Goal: Task Accomplishment & Management: Manage account settings

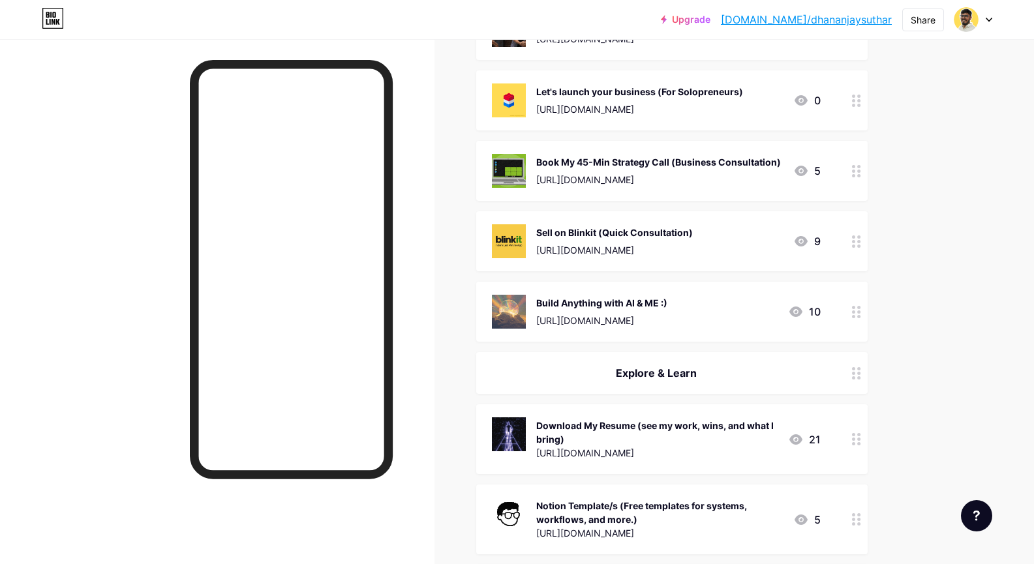
scroll to position [261, 0]
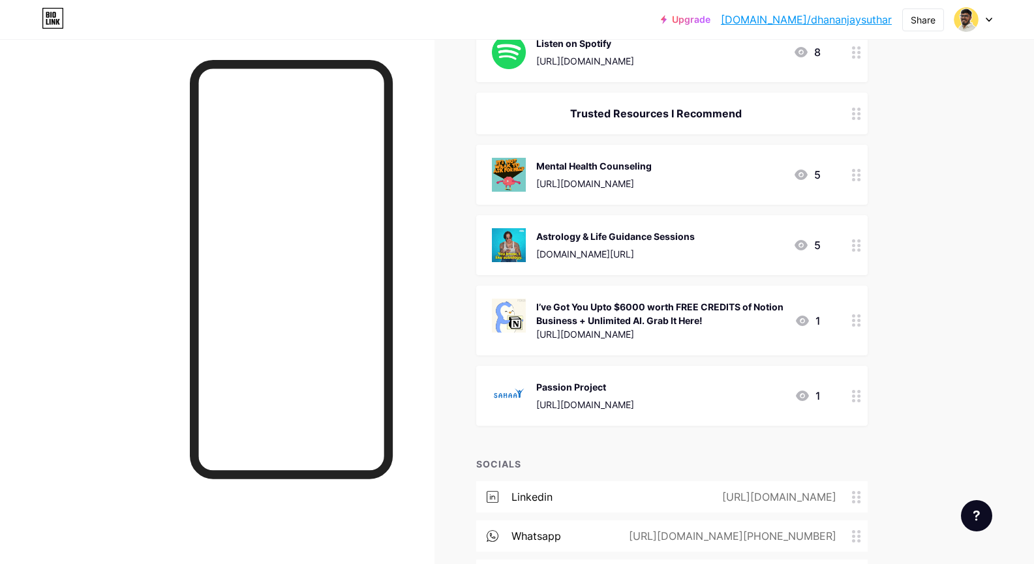
scroll to position [1335, 0]
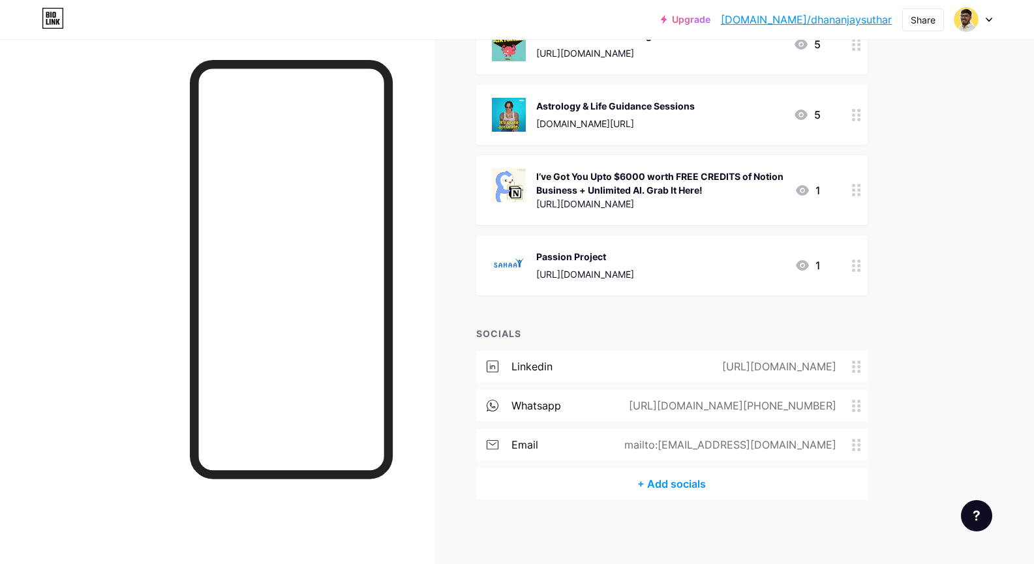
click at [861, 264] on icon at bounding box center [856, 266] width 9 height 12
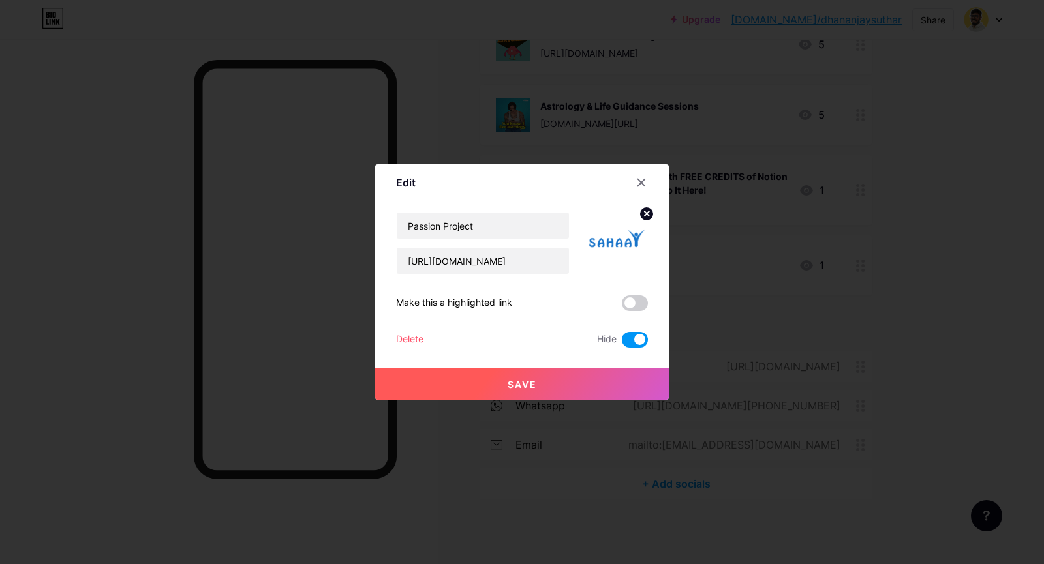
click at [416, 341] on div "Delete" at bounding box center [409, 340] width 27 height 16
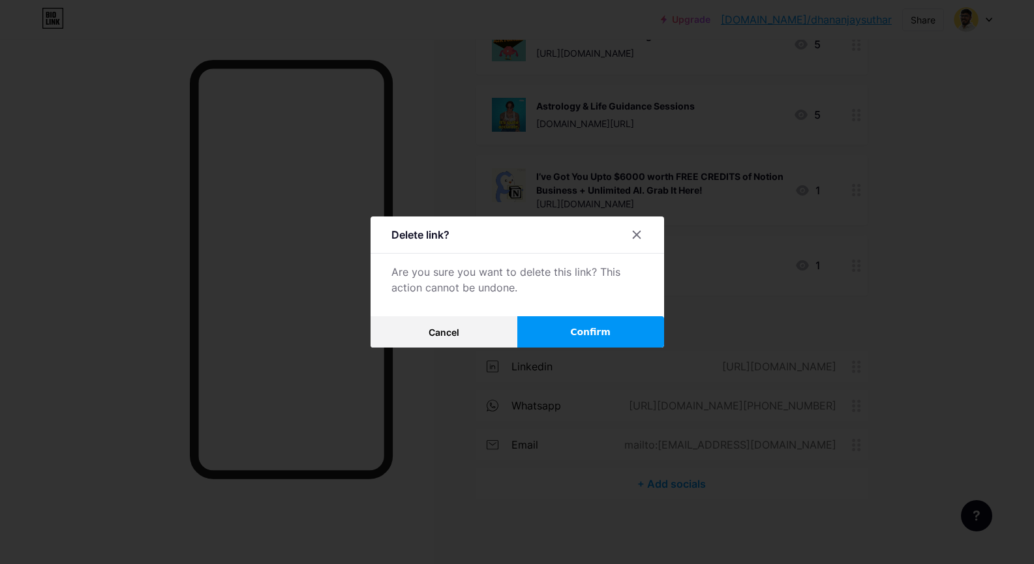
click at [523, 324] on button "Confirm" at bounding box center [590, 331] width 147 height 31
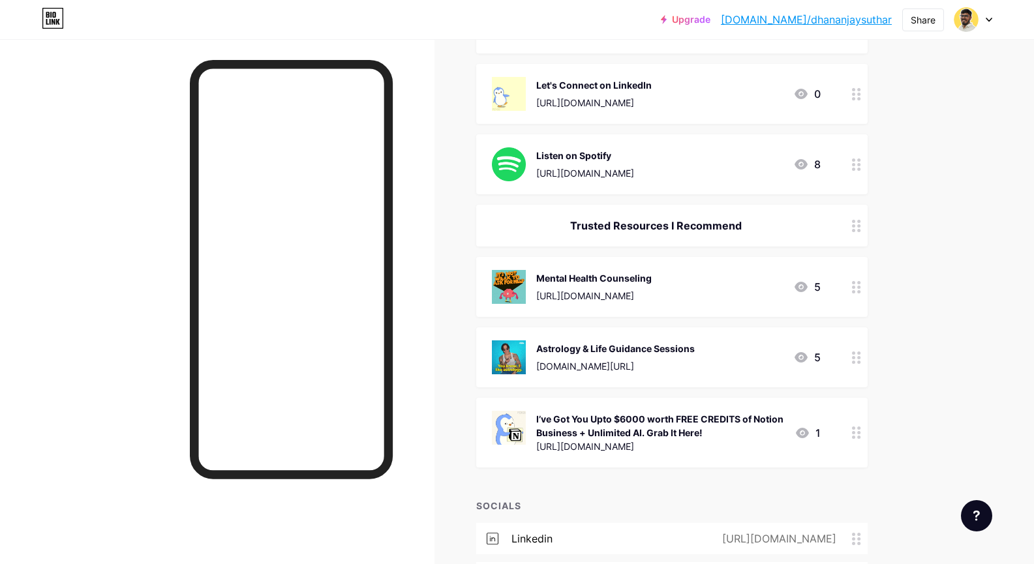
scroll to position [939, 0]
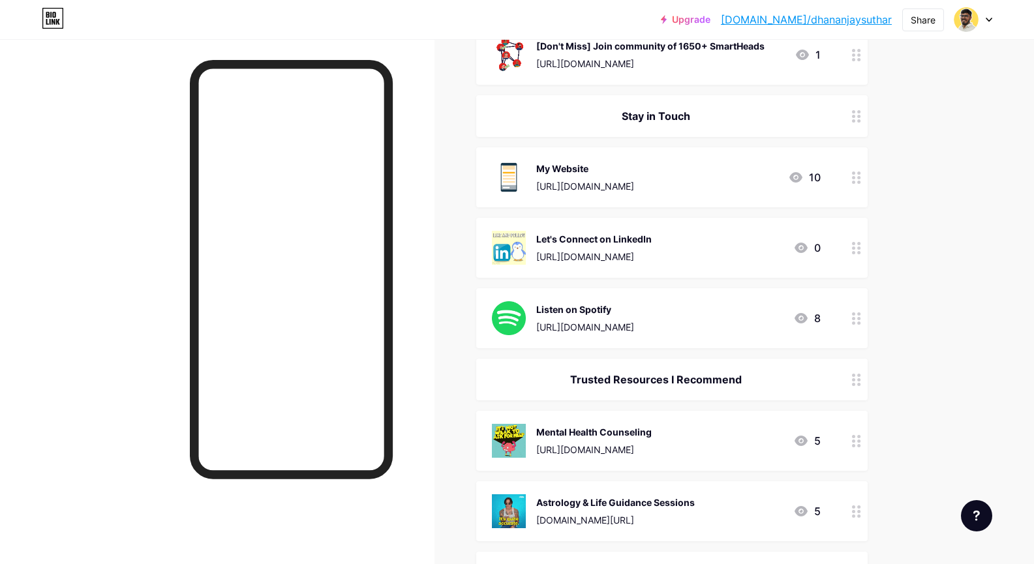
click at [859, 316] on icon at bounding box center [856, 318] width 9 height 12
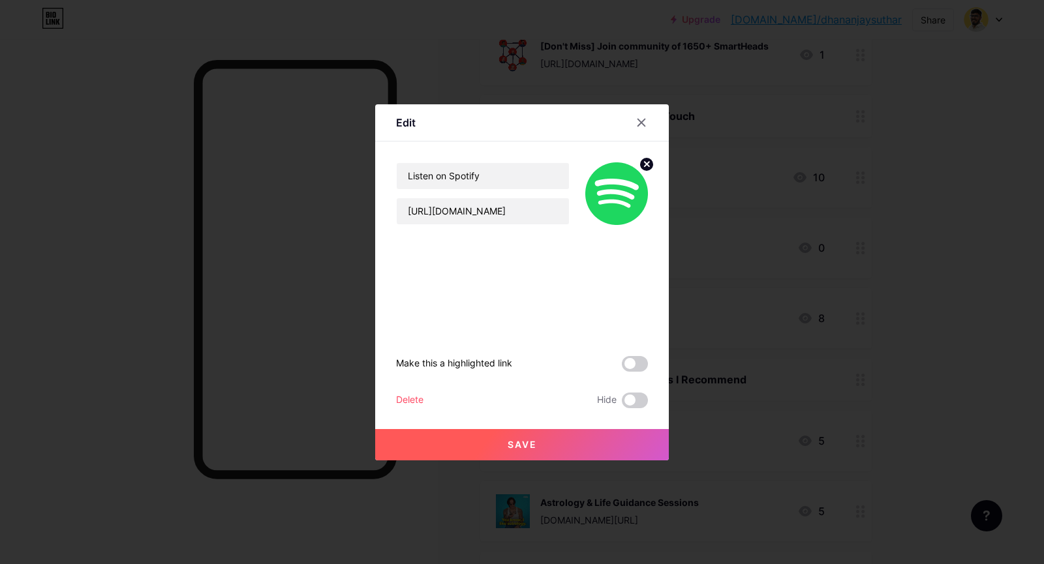
click at [941, 275] on div at bounding box center [522, 282] width 1044 height 564
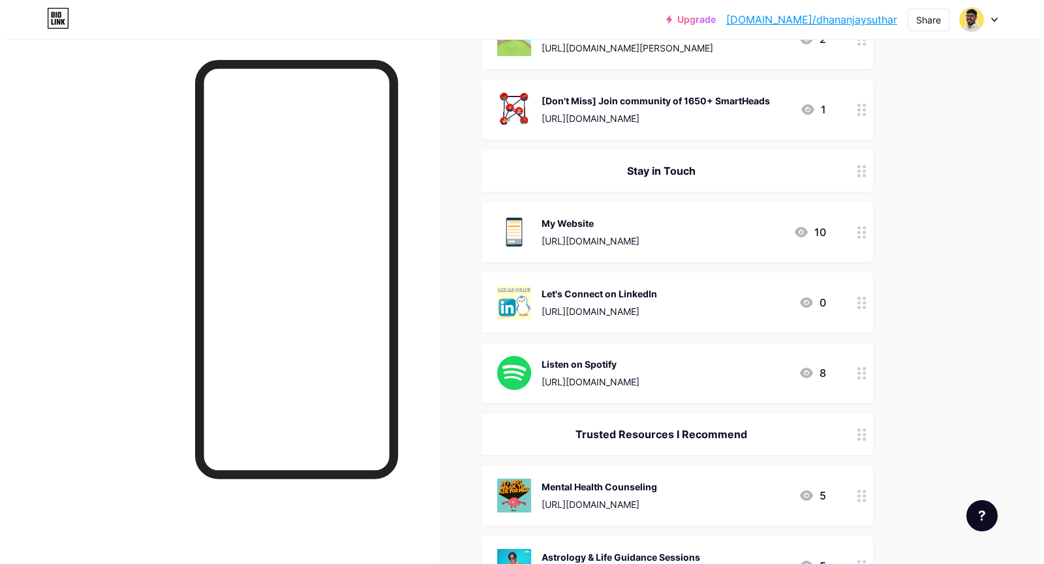
scroll to position [808, 0]
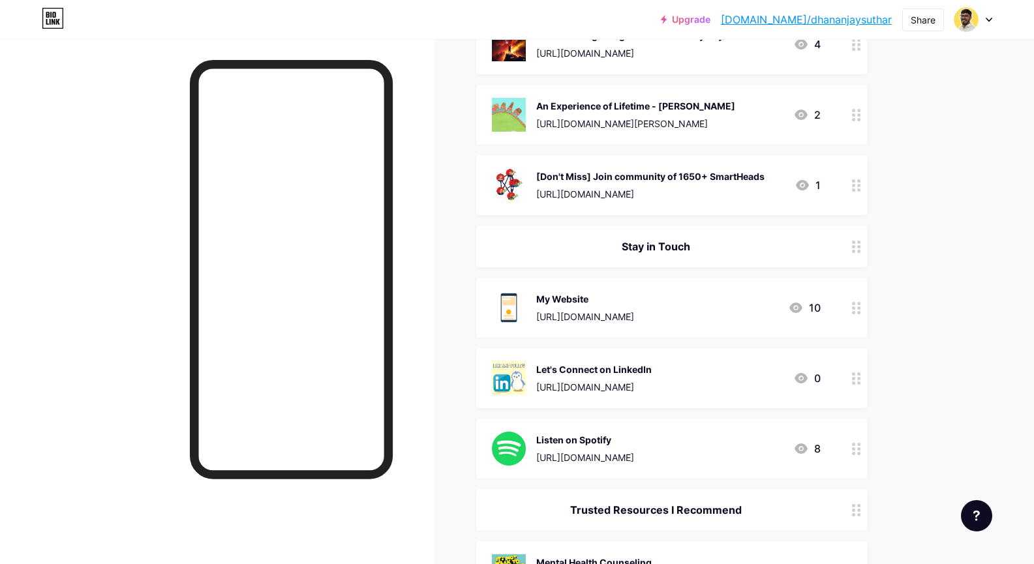
click at [855, 377] on circle at bounding box center [853, 378] width 3 height 3
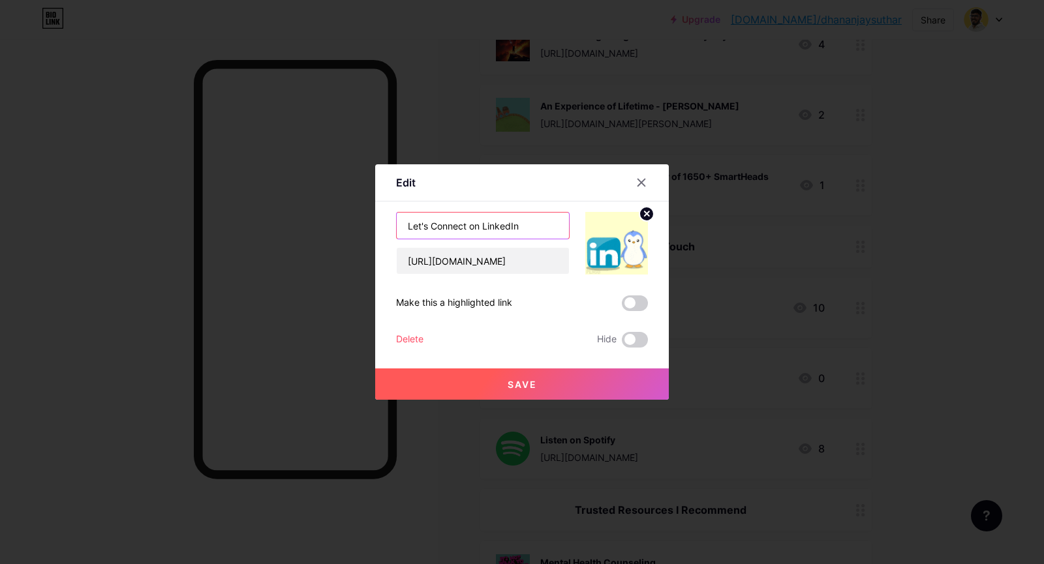
click at [425, 222] on input "Let's Connect on LinkedIn" at bounding box center [483, 226] width 172 height 26
type input "Follow me on LinkedIn"
click at [491, 254] on input "[URL][DOMAIN_NAME]" at bounding box center [483, 261] width 172 height 26
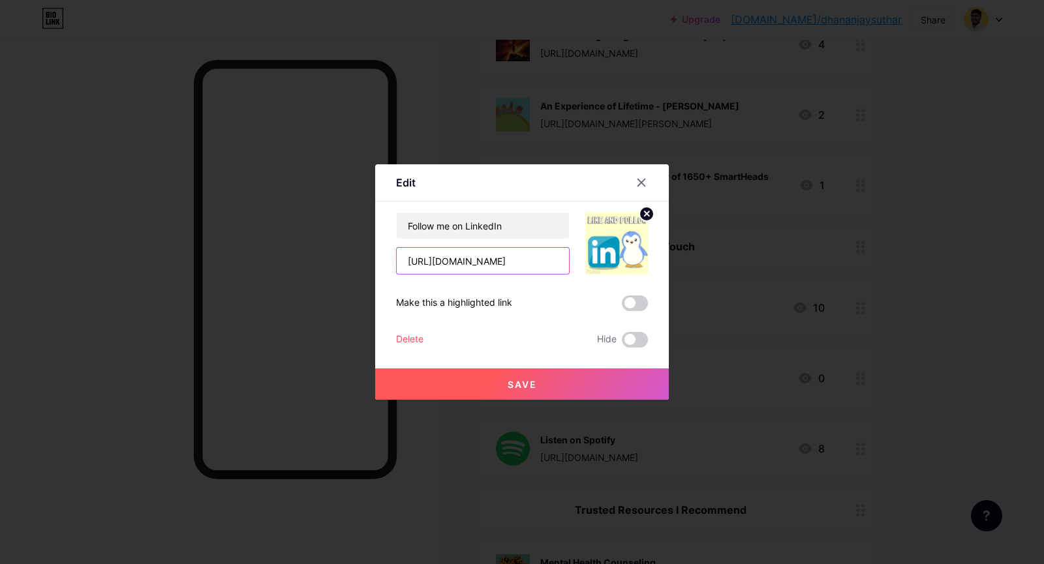
click at [491, 254] on input "[URL][DOMAIN_NAME]" at bounding box center [483, 261] width 172 height 26
paste input "Follow me on LinkedIn: [DOMAIN_NAME][URL]"
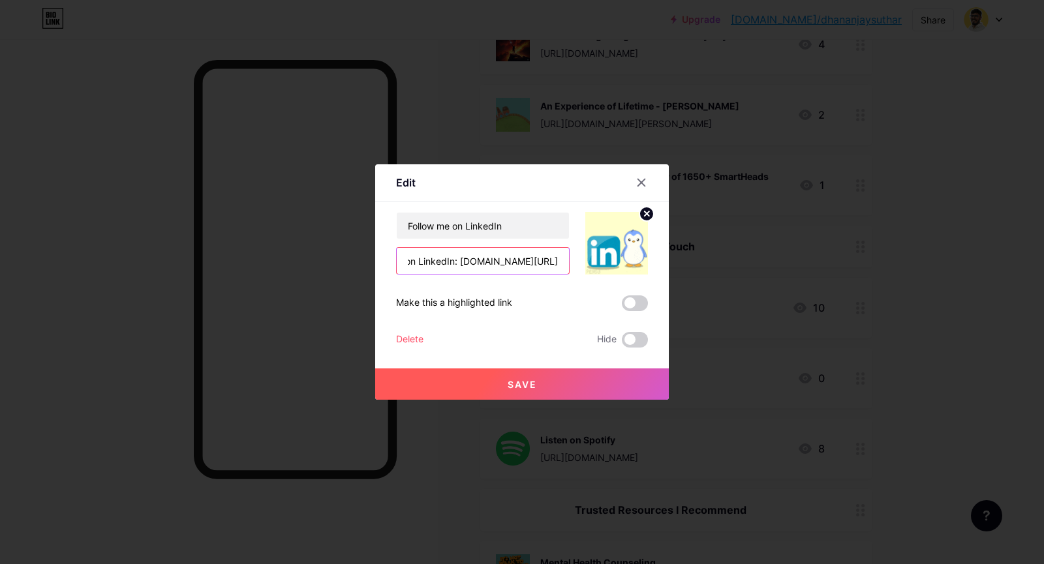
type input "Follow me on LinkedIn: [DOMAIN_NAME][URL]"
click at [527, 383] on span "Save" at bounding box center [522, 384] width 29 height 11
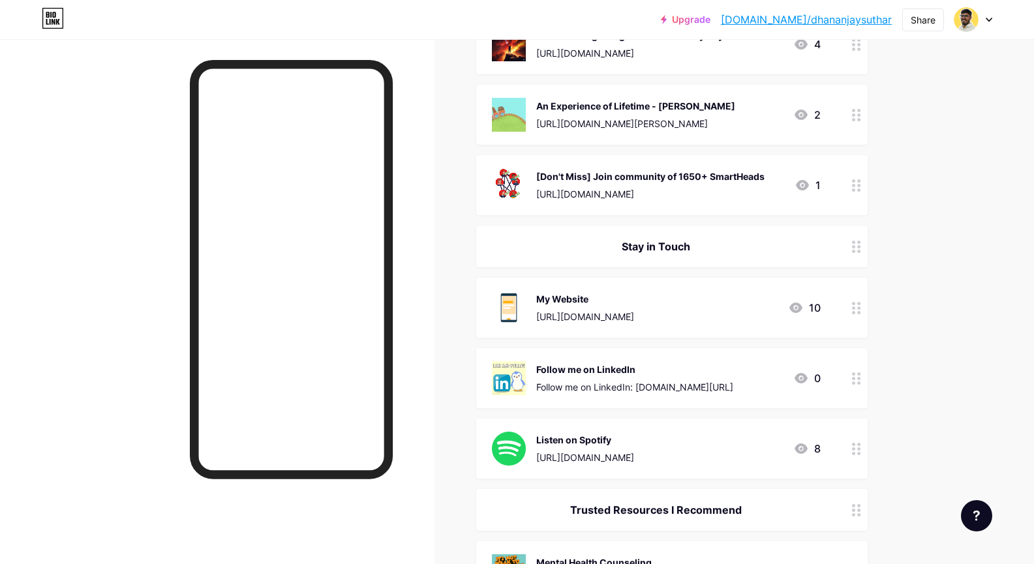
click at [866, 375] on div at bounding box center [856, 378] width 22 height 60
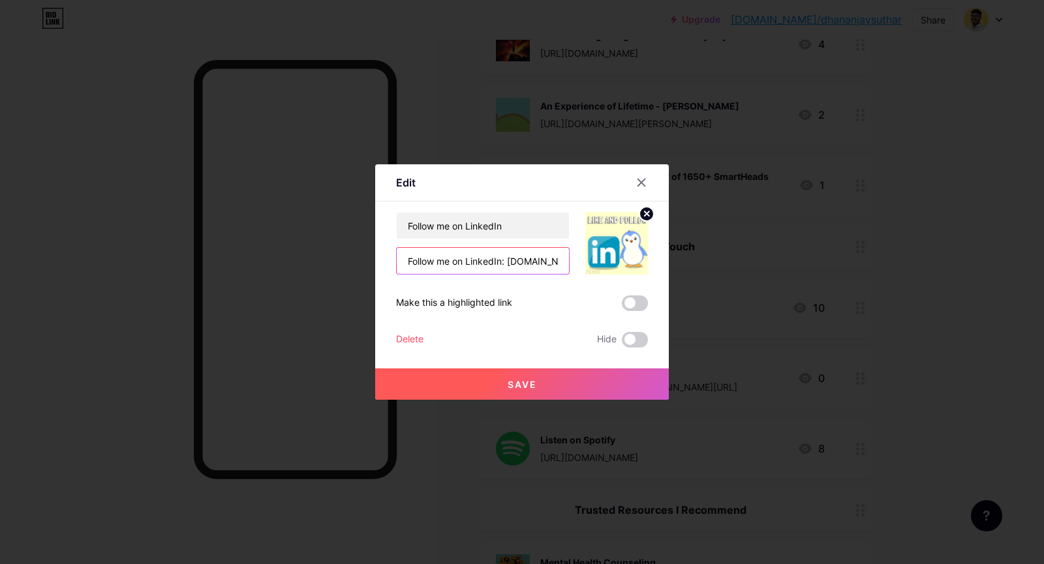
click at [481, 265] on input "Follow me on LinkedIn: [DOMAIN_NAME][URL]" at bounding box center [483, 261] width 172 height 26
drag, startPoint x: 509, startPoint y: 259, endPoint x: 349, endPoint y: 258, distance: 159.8
click at [349, 258] on div "Edit Content YouTube Play YouTube video without leaving your page. ADD Vimeo Pl…" at bounding box center [522, 282] width 1044 height 564
type input "[DOMAIN_NAME][URL]"
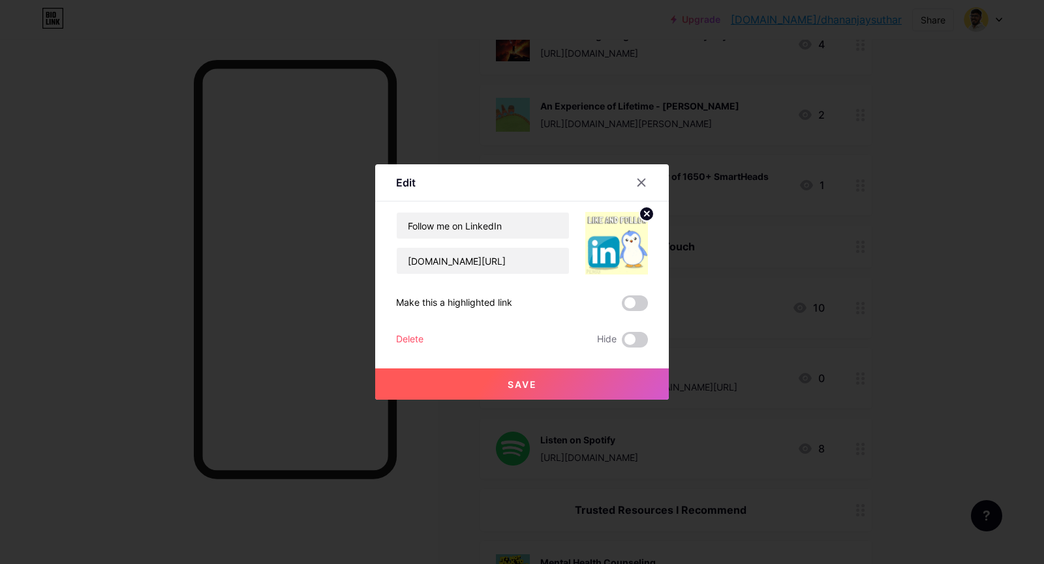
click at [487, 369] on button "Save" at bounding box center [522, 384] width 294 height 31
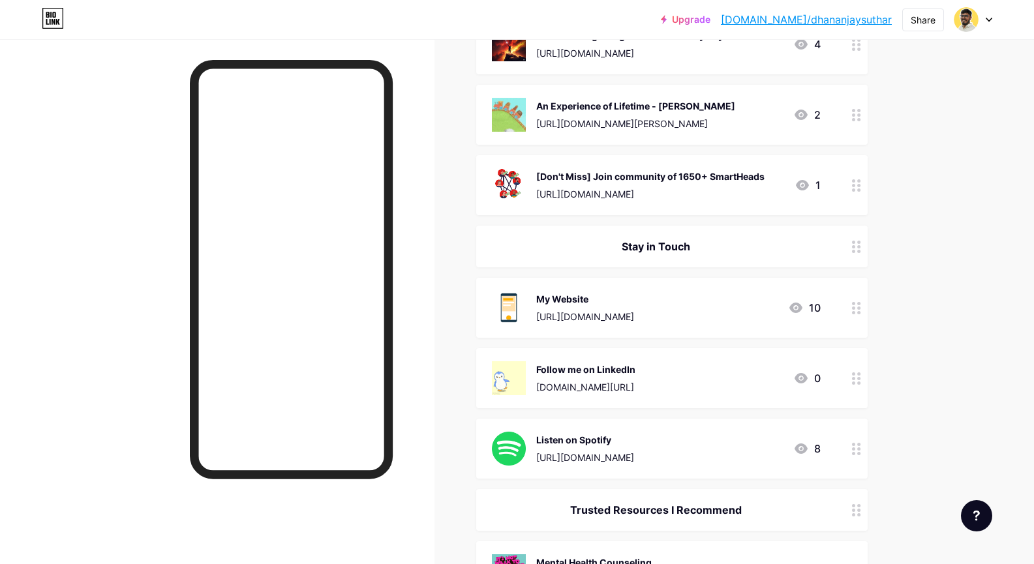
click at [860, 378] on icon at bounding box center [856, 378] width 9 height 12
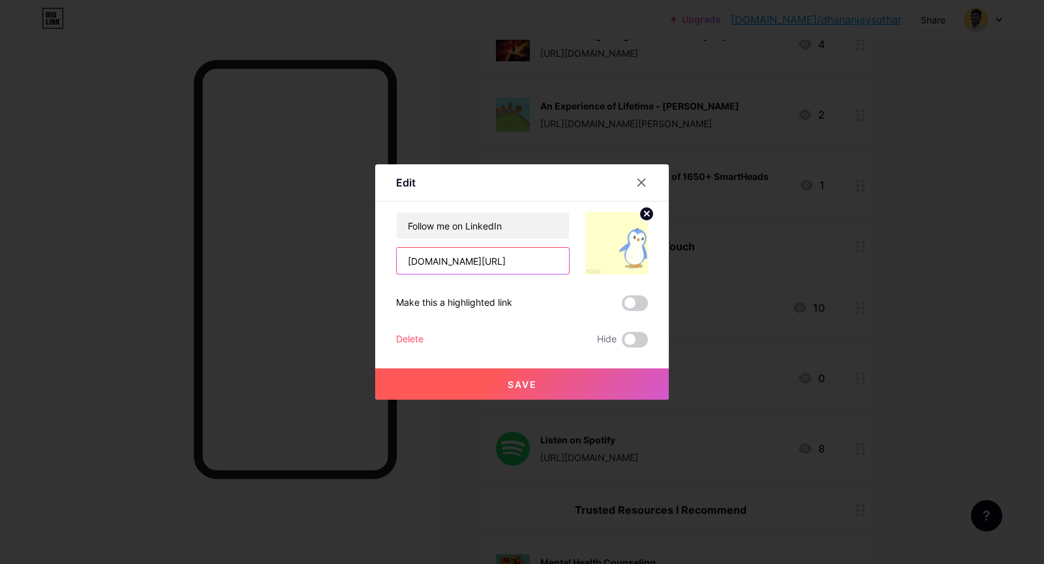
click at [488, 269] on input "[DOMAIN_NAME][URL]" at bounding box center [483, 261] width 172 height 26
paste input "[URL][DOMAIN_NAME]"
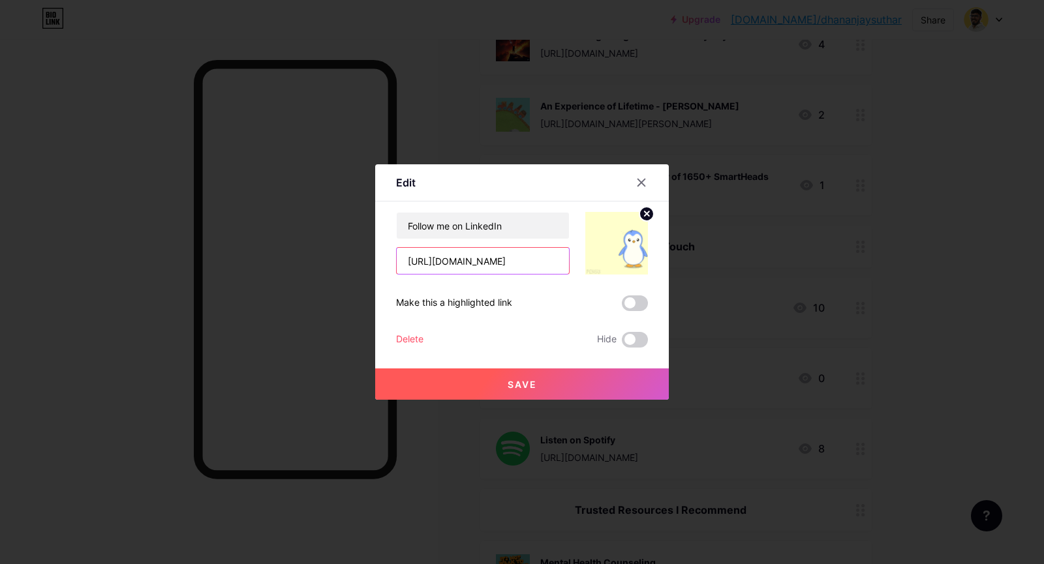
type input "[URL][DOMAIN_NAME]"
click at [513, 386] on span "Save" at bounding box center [522, 384] width 29 height 11
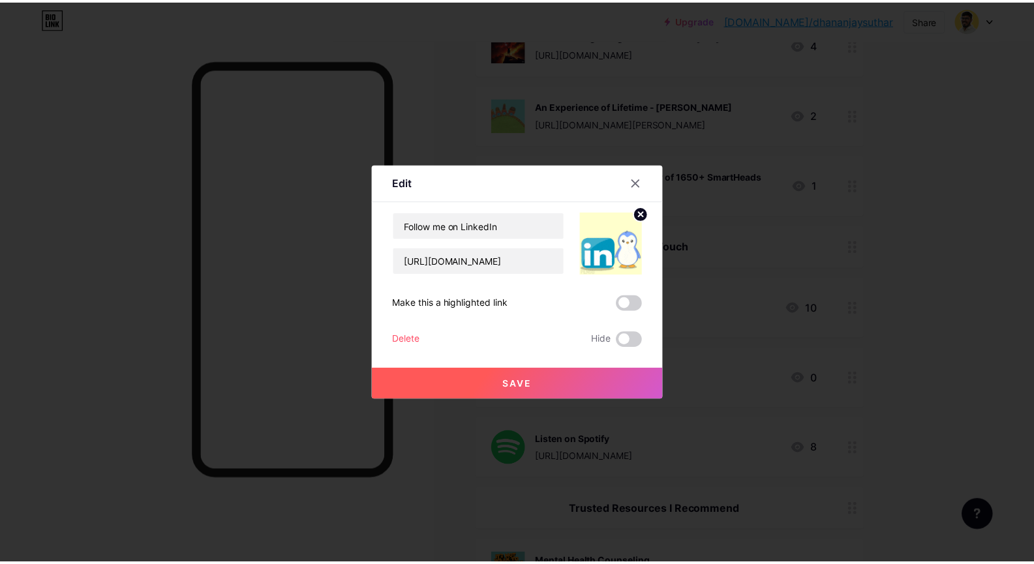
scroll to position [0, 0]
